Goal: Task Accomplishment & Management: Use online tool/utility

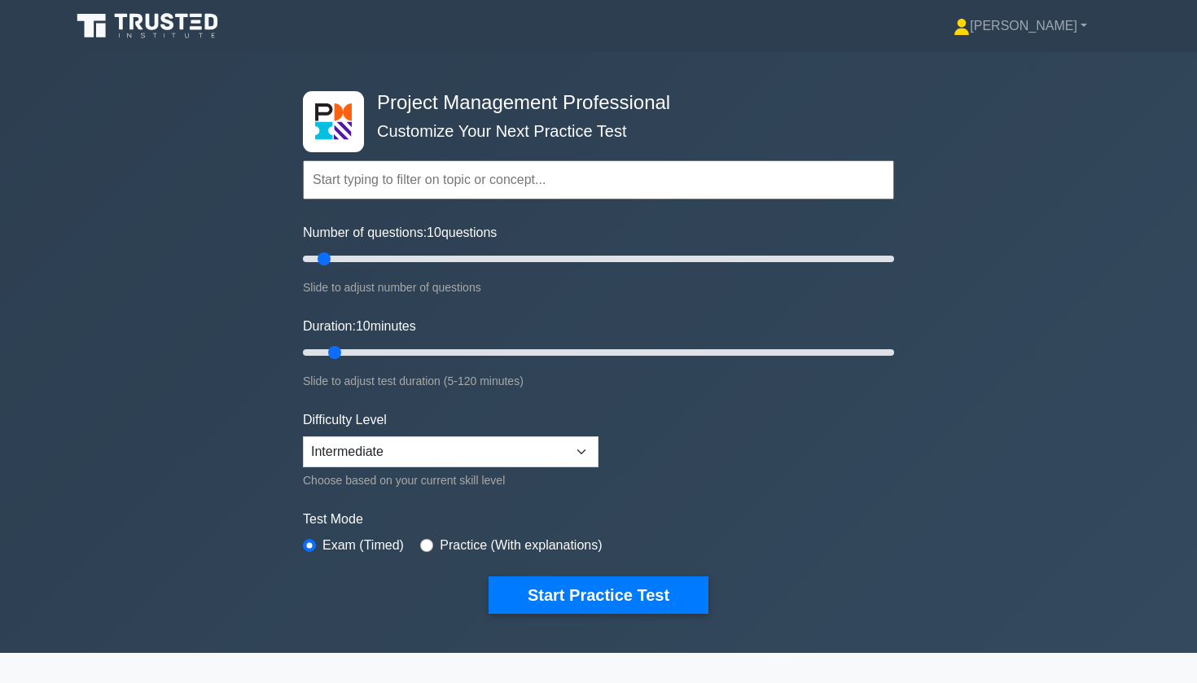
drag, startPoint x: 242, startPoint y: 36, endPoint x: 112, endPoint y: 33, distance: 129.5
click at [113, 34] on div "Jana Profile Settings Profile" at bounding box center [598, 26] width 1075 height 39
click at [630, 600] on button "Start Practice Test" at bounding box center [599, 595] width 220 height 37
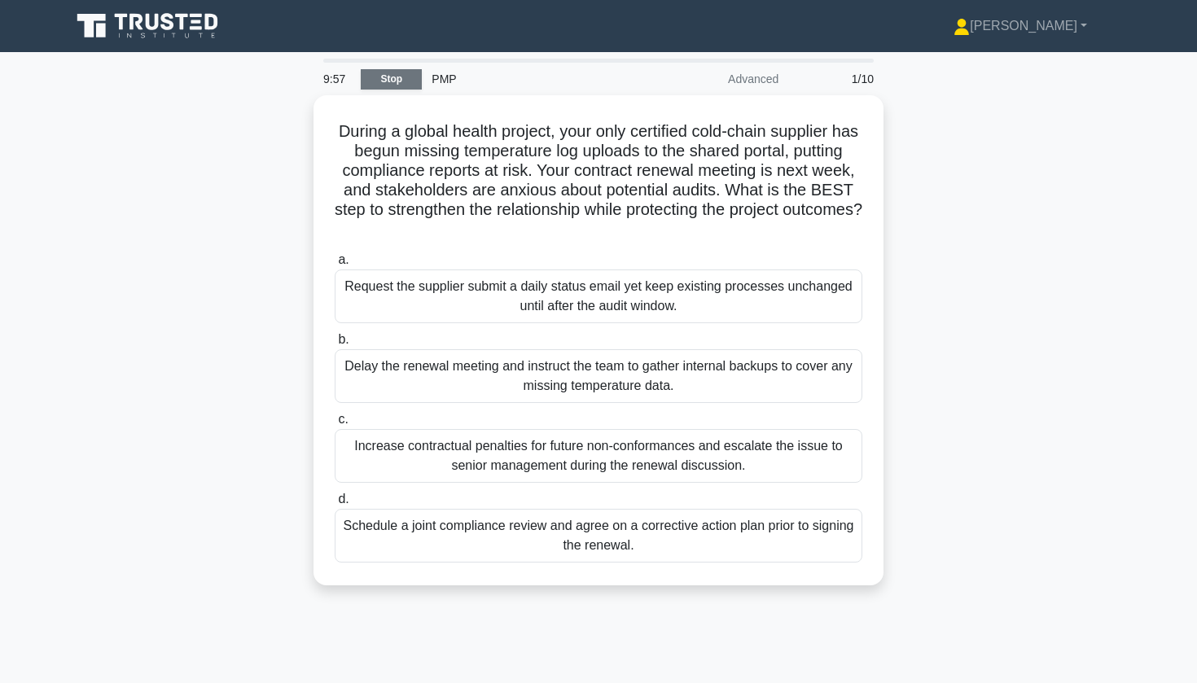
click at [381, 81] on link "Stop" at bounding box center [391, 79] width 61 height 20
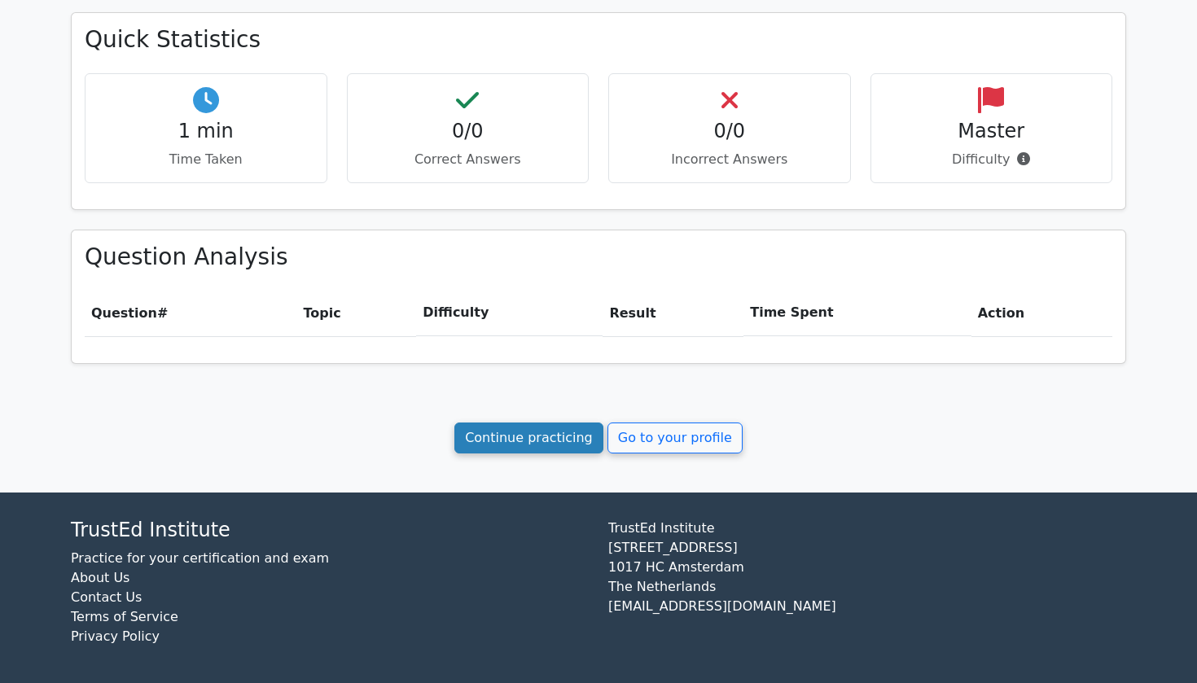
scroll to position [498, 0]
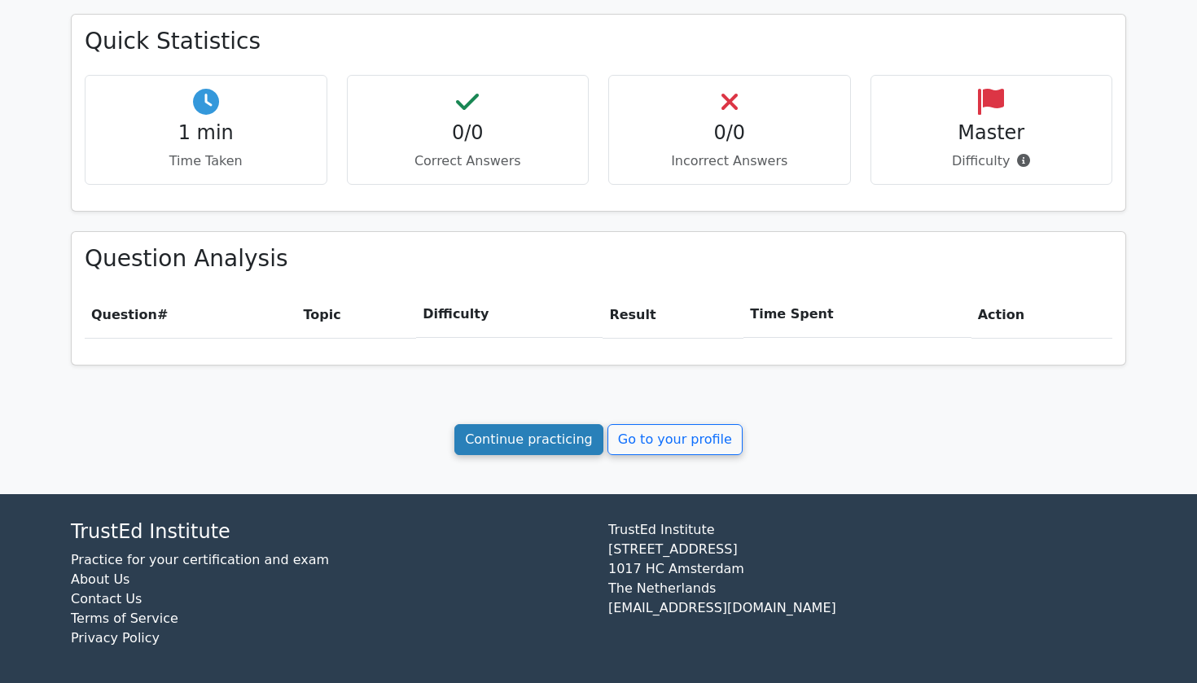
click at [533, 446] on link "Continue practicing" at bounding box center [528, 439] width 149 height 31
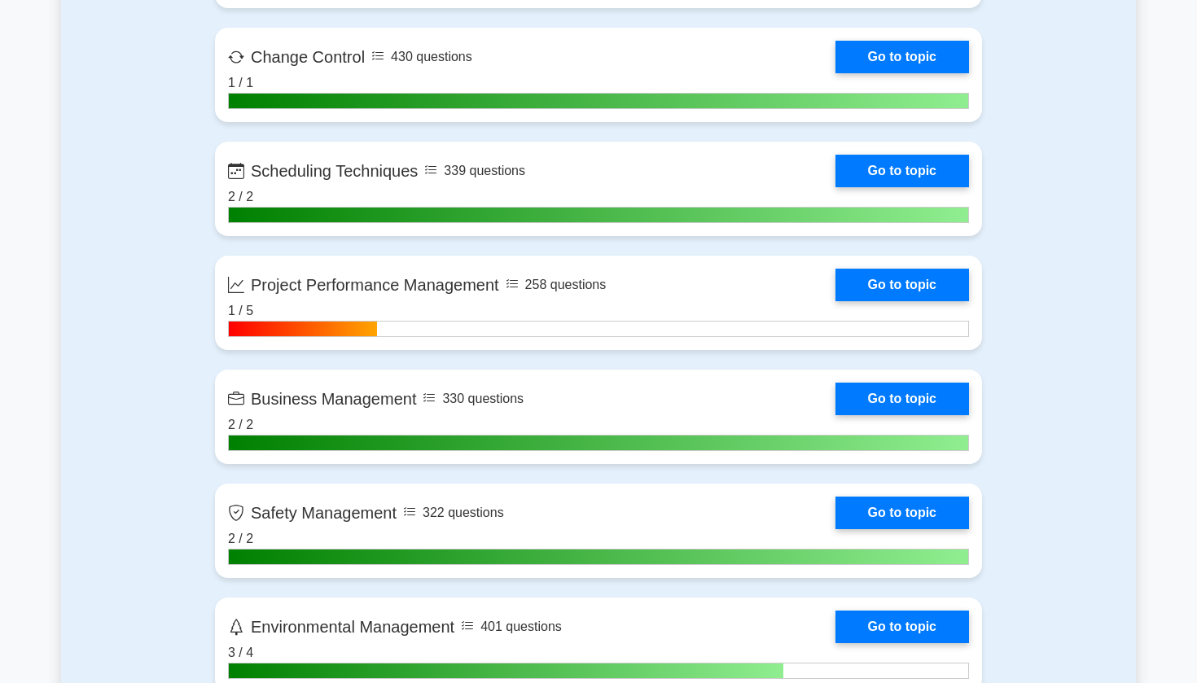
scroll to position [3274, 0]
